Goal: Information Seeking & Learning: Check status

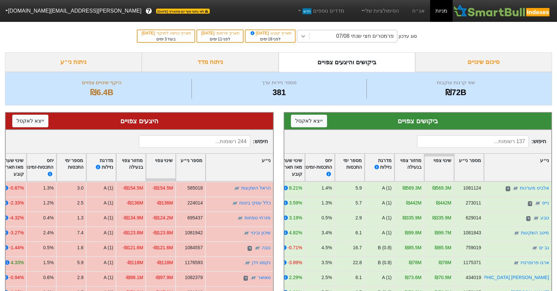
click at [307, 37] on icon at bounding box center [303, 36] width 7 height 7
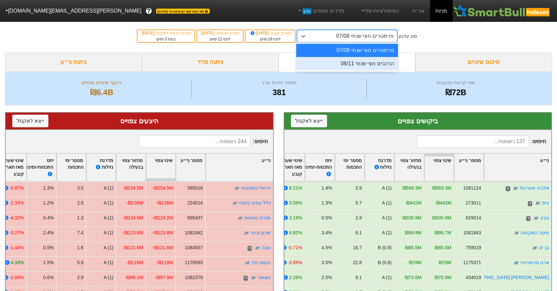
click at [350, 63] on div "הרכבים חצי שנתי 06/11" at bounding box center [347, 63] width 102 height 13
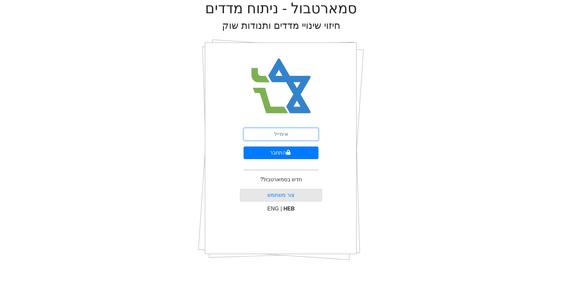
click at [292, 135] on input "email" at bounding box center [281, 134] width 75 height 13
type input "[PERSON_NAME][EMAIL_ADDRESS][DOMAIN_NAME]"
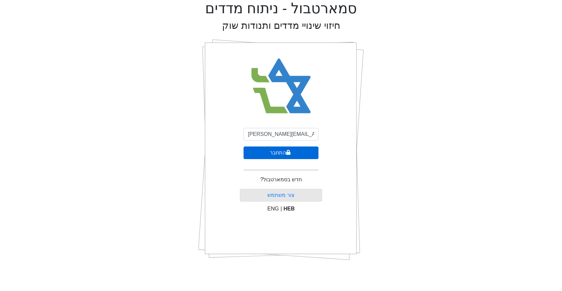
click at [279, 153] on button "התחבר" at bounding box center [281, 152] width 75 height 13
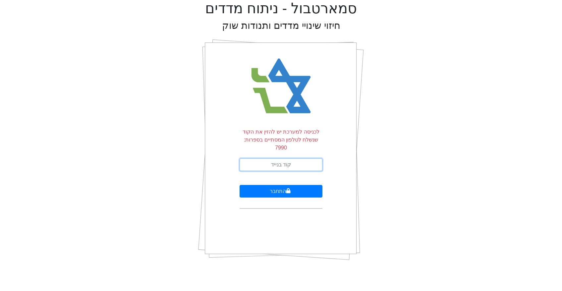
click at [281, 158] on input "text" at bounding box center [281, 164] width 83 height 13
type input "479813"
click at [240, 185] on button "התחבר" at bounding box center [281, 191] width 83 height 13
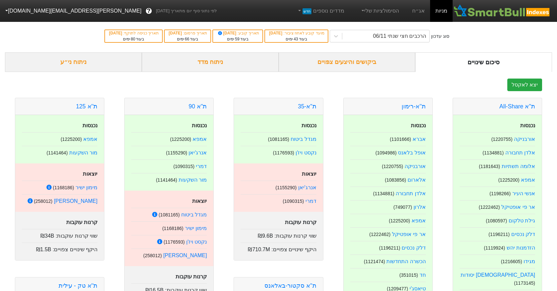
click at [342, 62] on div "ביקושים והיצעים צפויים" at bounding box center [347, 62] width 137 height 20
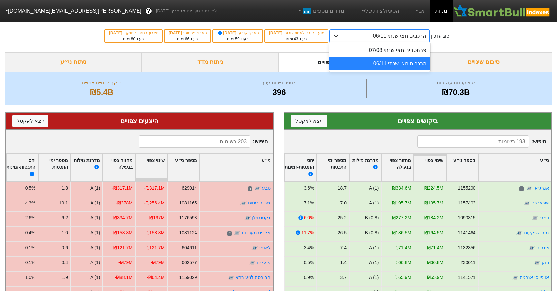
click at [338, 36] on icon at bounding box center [336, 36] width 4 height 2
click at [380, 65] on div "הרכבים חצי שנתי 06/11" at bounding box center [380, 63] width 102 height 13
